Goal: Navigation & Orientation: Find specific page/section

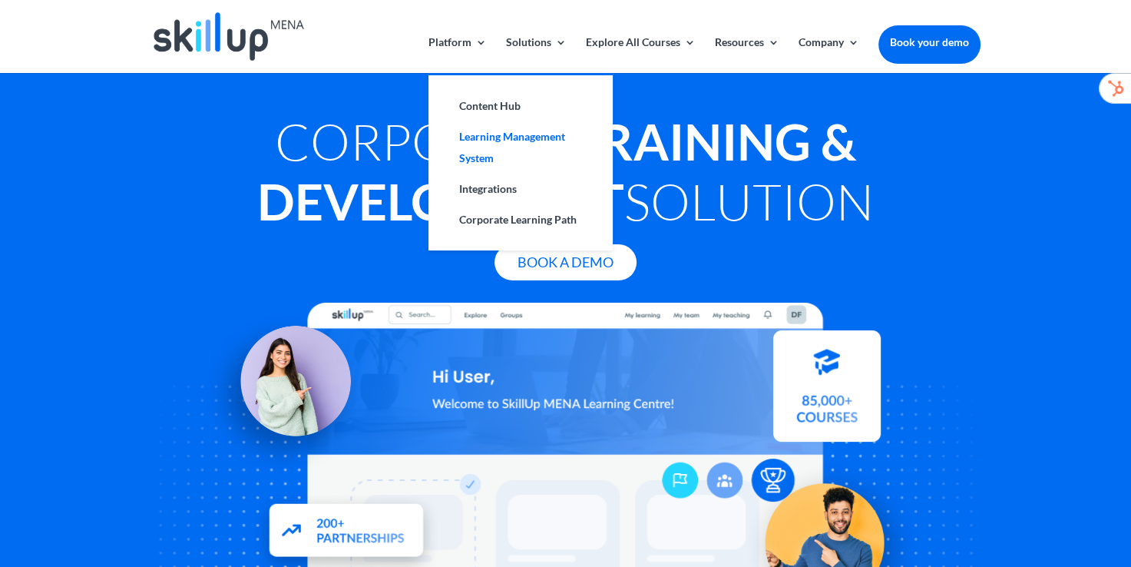
click at [481, 144] on link "Learning Management System" at bounding box center [521, 147] width 154 height 52
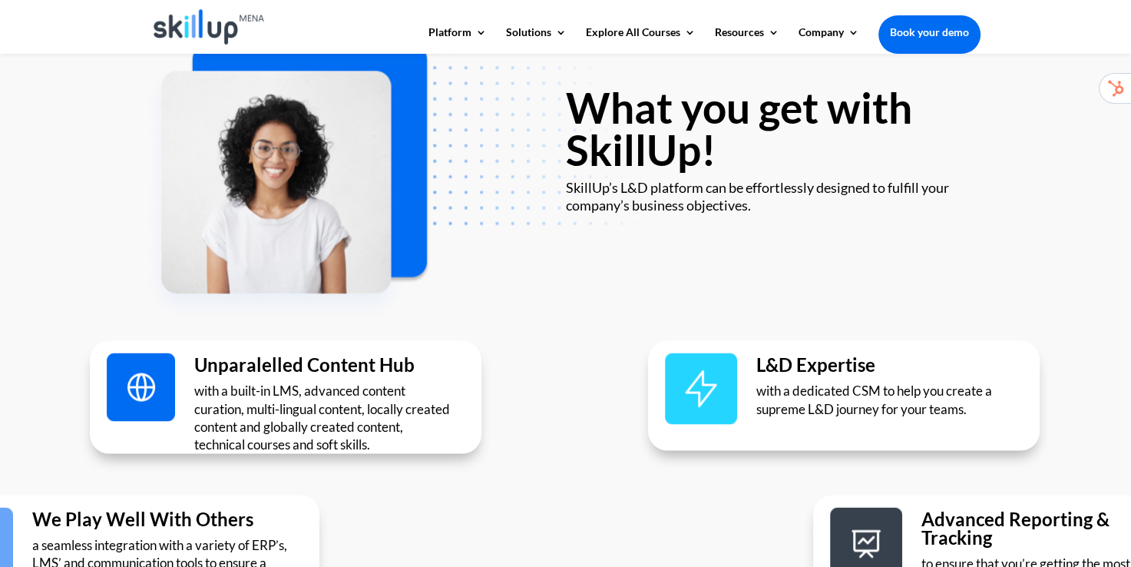
scroll to position [2763, 0]
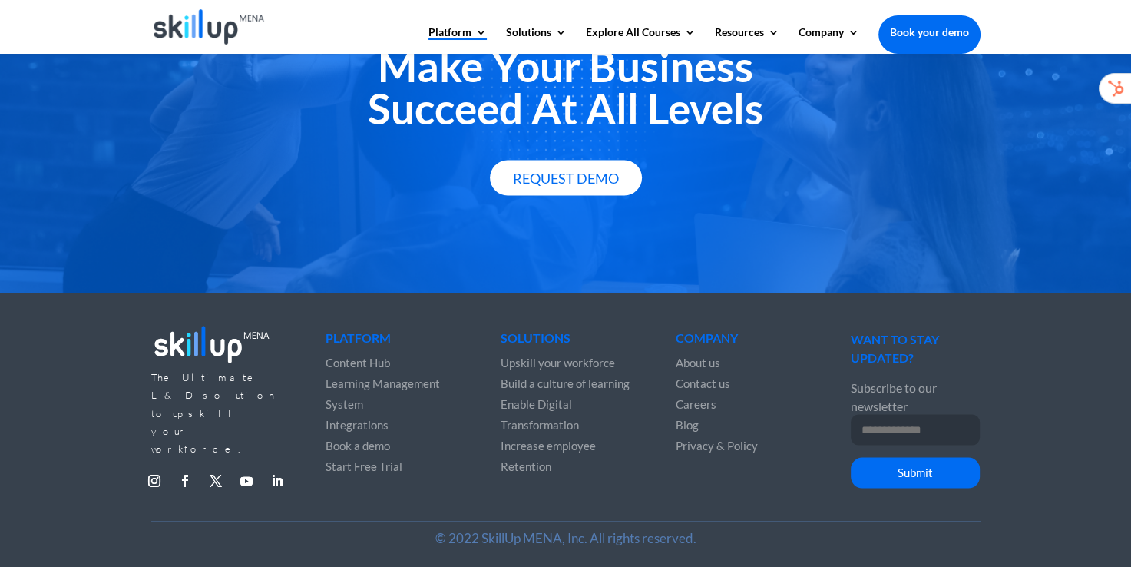
scroll to position [2815, 0]
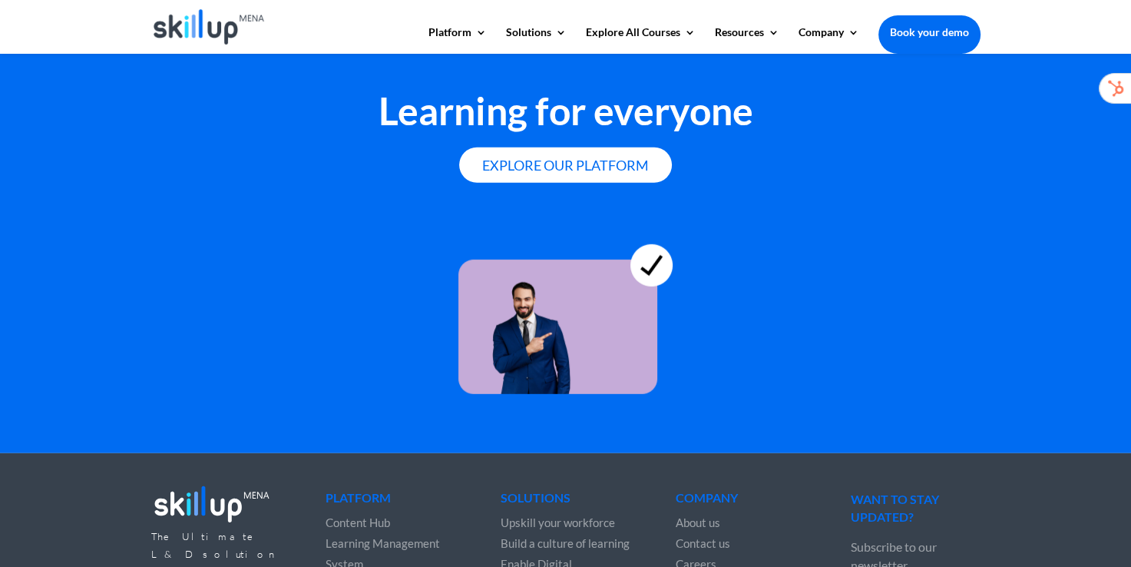
scroll to position [4296, 0]
